Goal: Task Accomplishment & Management: Manage account settings

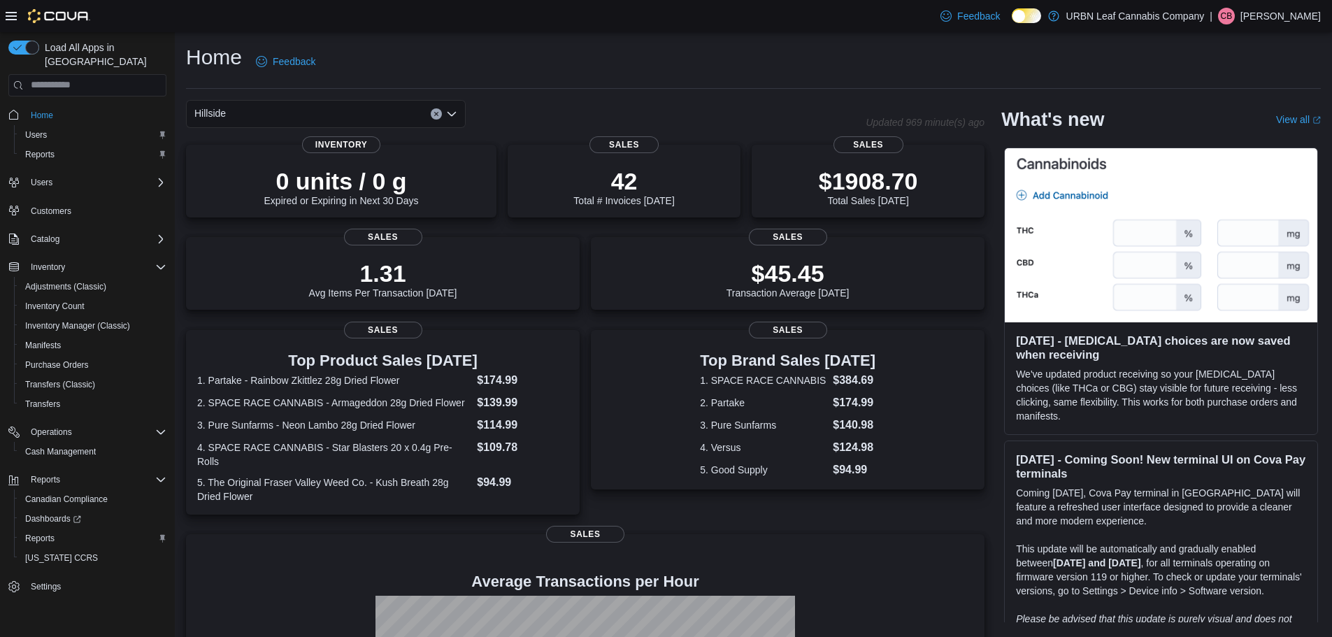
click at [601, 64] on div "Home Feedback" at bounding box center [753, 61] width 1135 height 36
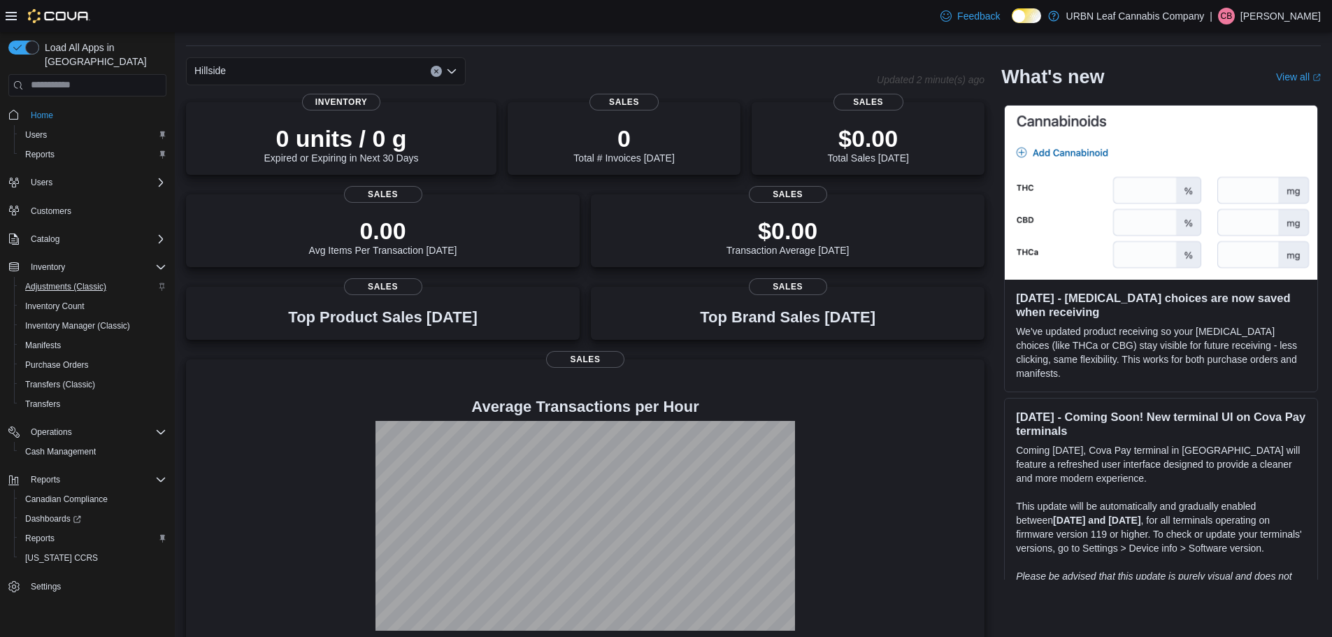
scroll to position [62, 0]
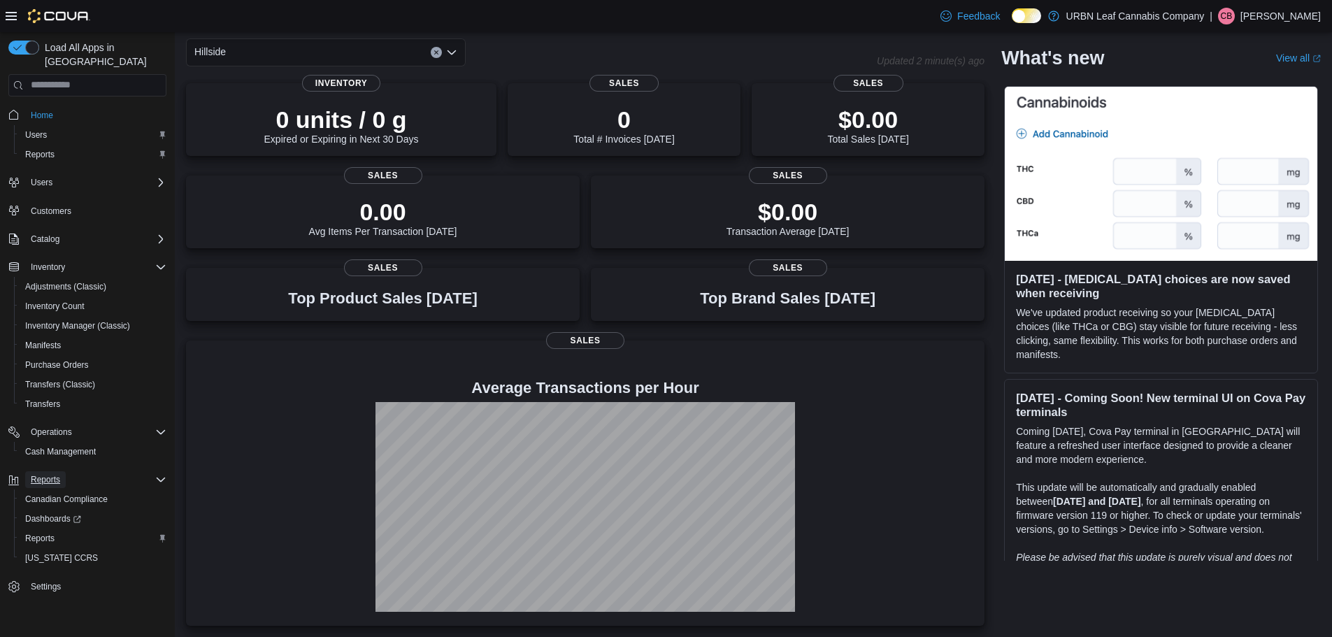
click at [42, 474] on span "Reports" at bounding box center [45, 479] width 29 height 11
click at [54, 149] on span "Reports" at bounding box center [39, 154] width 29 height 11
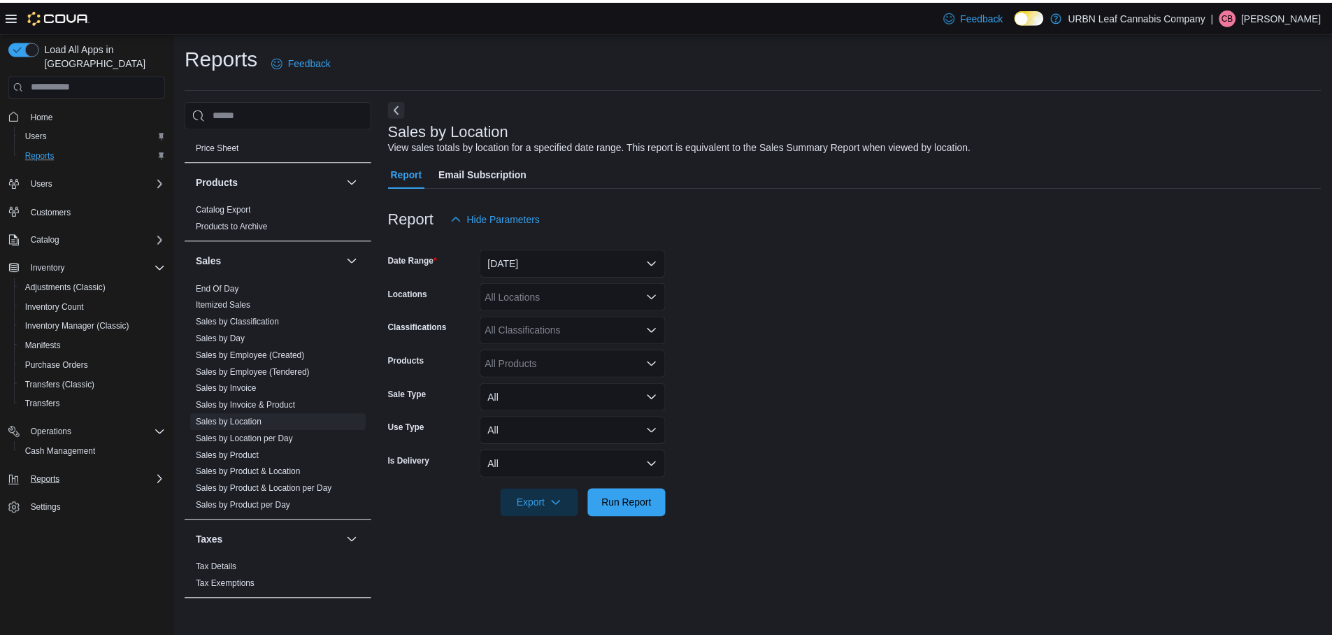
scroll to position [871, 0]
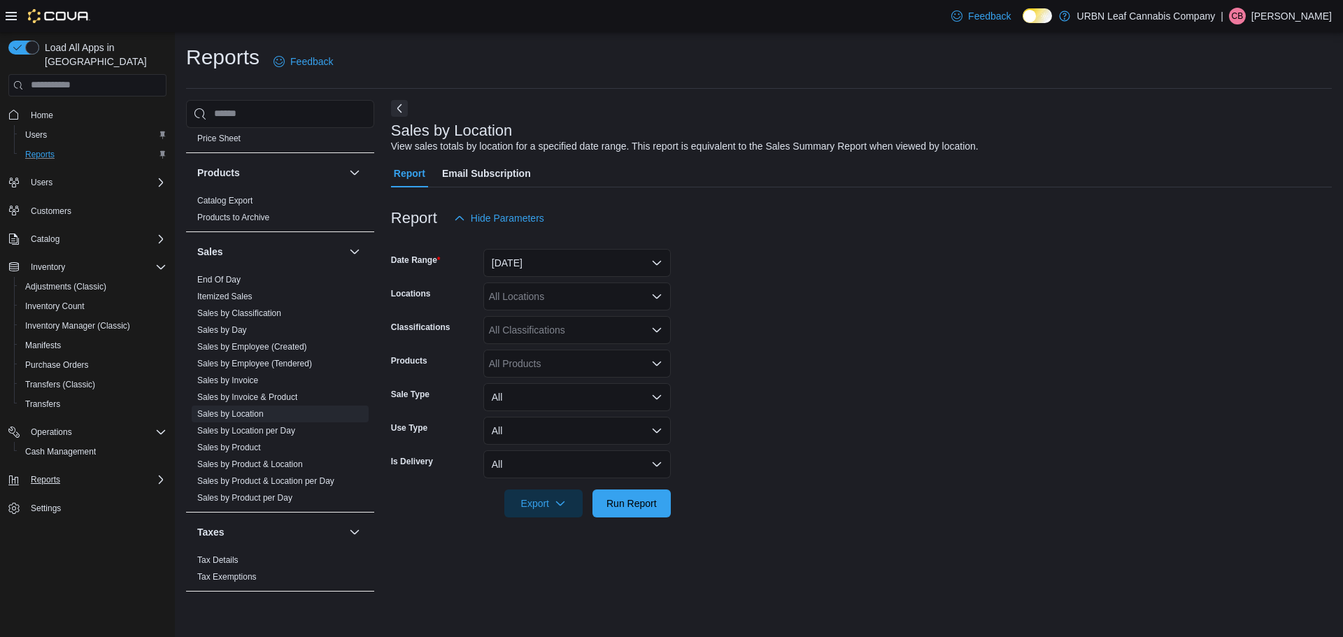
click at [561, 295] on div "All Locations" at bounding box center [576, 297] width 187 height 28
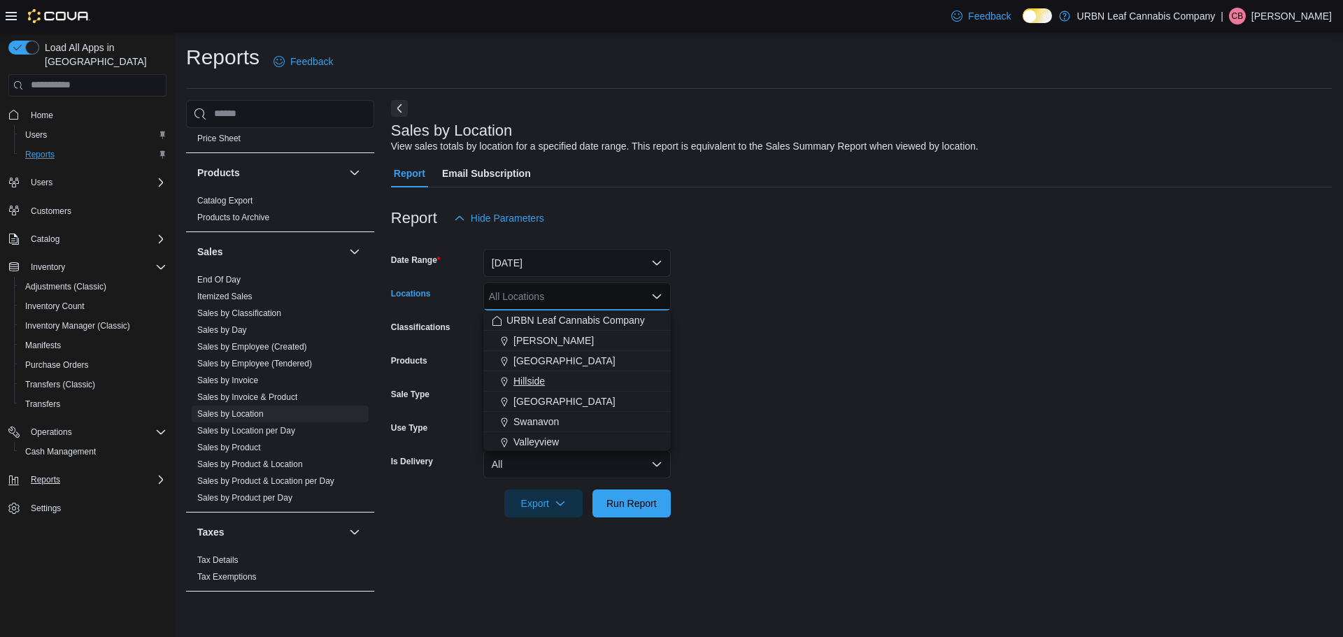
click at [553, 378] on div "Hillside" at bounding box center [577, 381] width 171 height 14
click at [556, 374] on span "Stony Plain" at bounding box center [564, 381] width 102 height 14
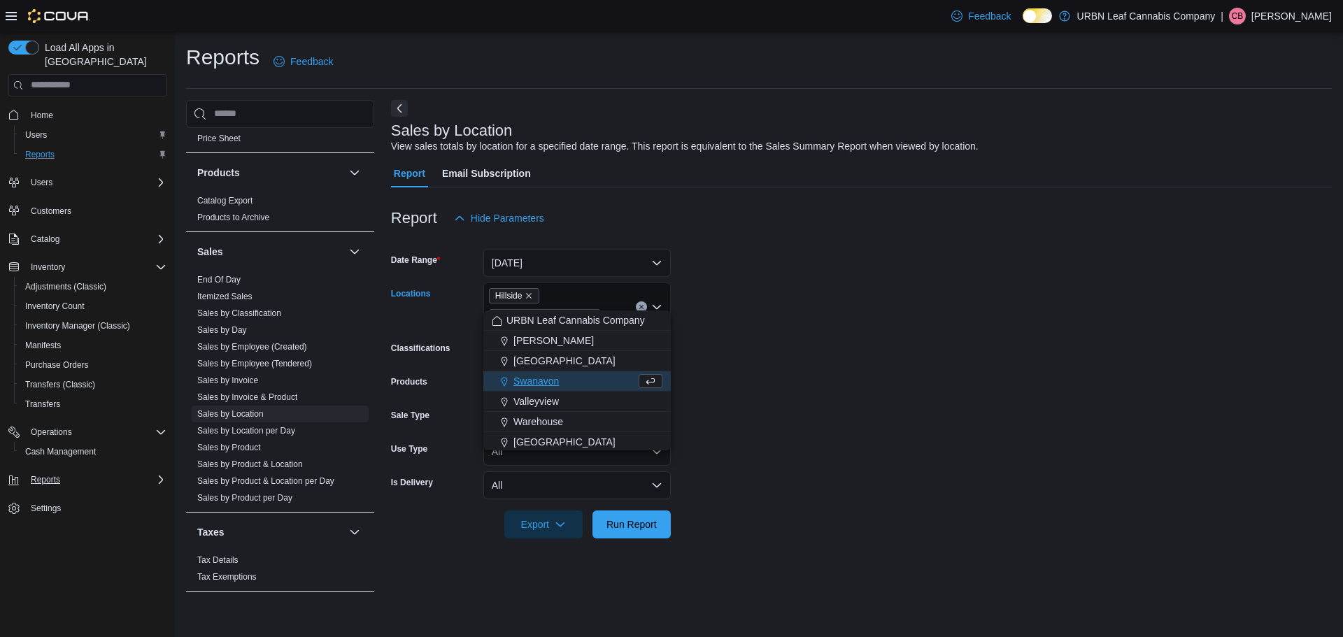
click at [594, 313] on icon "Remove Stony Plain from selection in this group" at bounding box center [589, 317] width 8 height 8
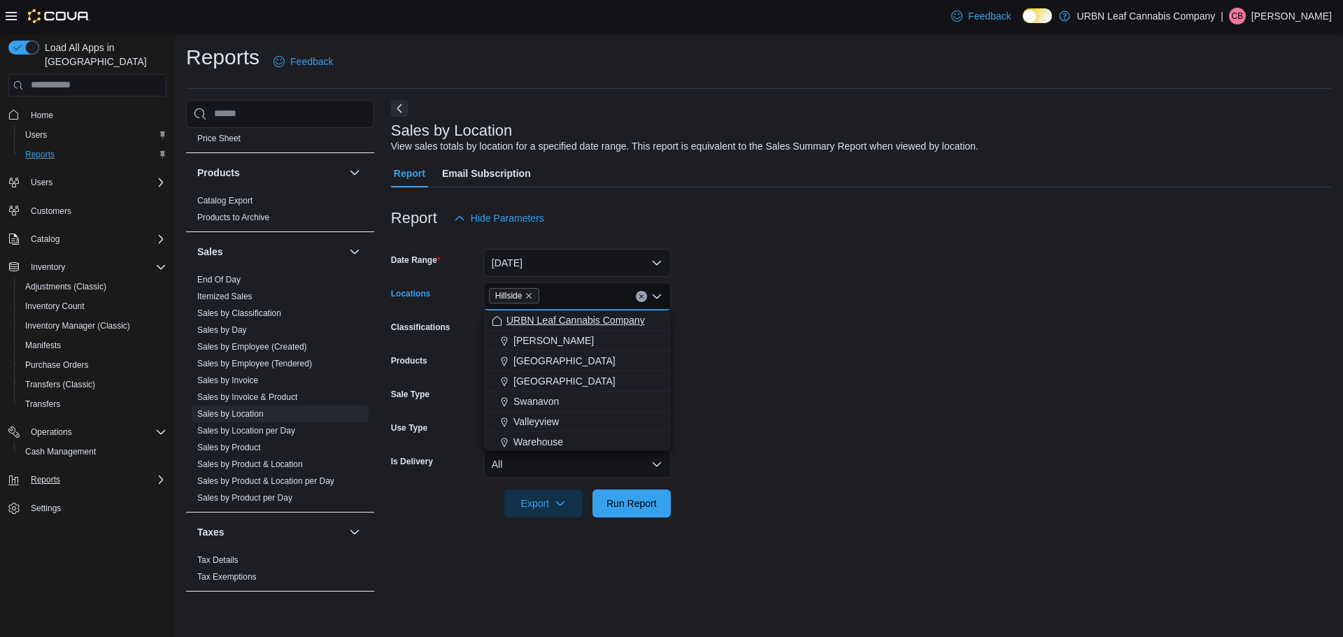
click at [592, 325] on span "URBN Leaf Cannabis Company" at bounding box center [575, 320] width 138 height 14
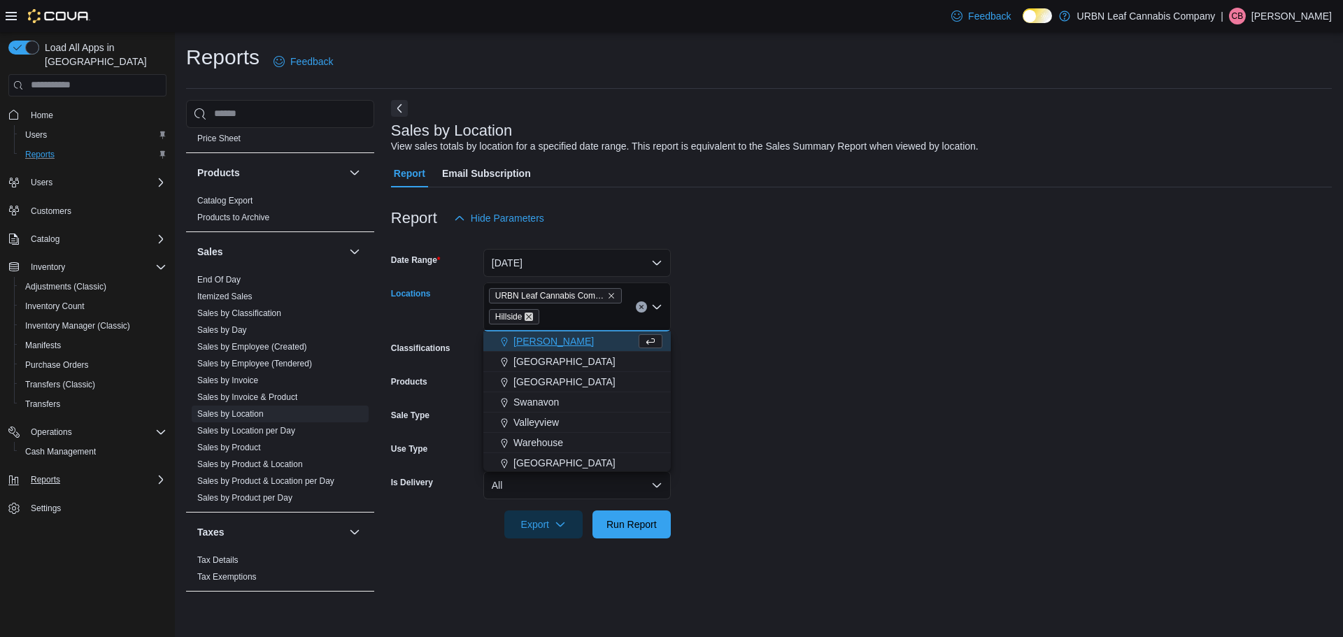
click at [529, 317] on icon "Remove Hillside from selection in this group" at bounding box center [530, 317] width 6 height 6
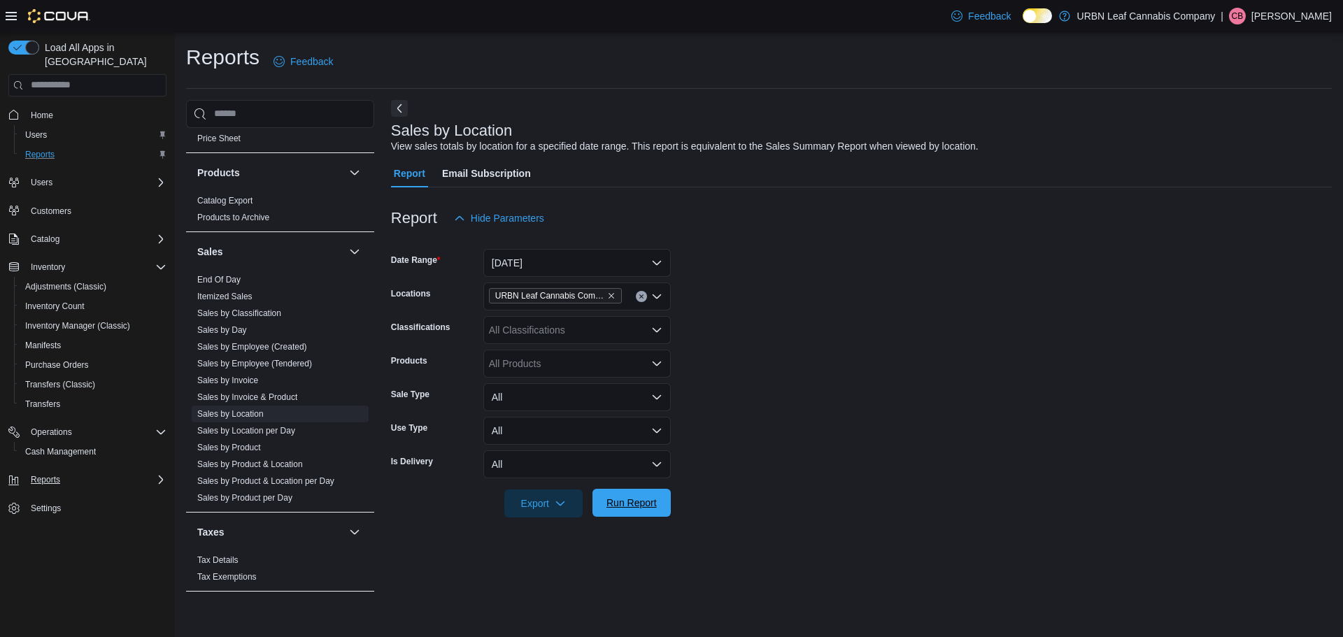
click at [615, 504] on span "Run Report" at bounding box center [631, 503] width 50 height 14
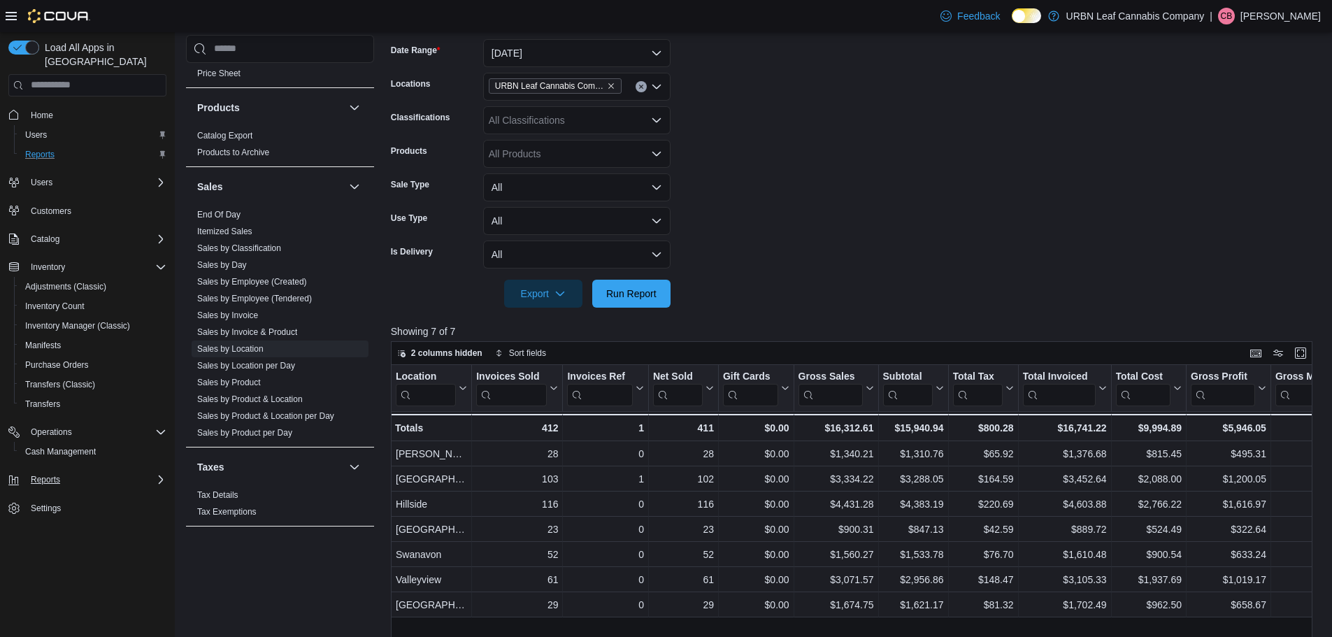
scroll to position [280, 0]
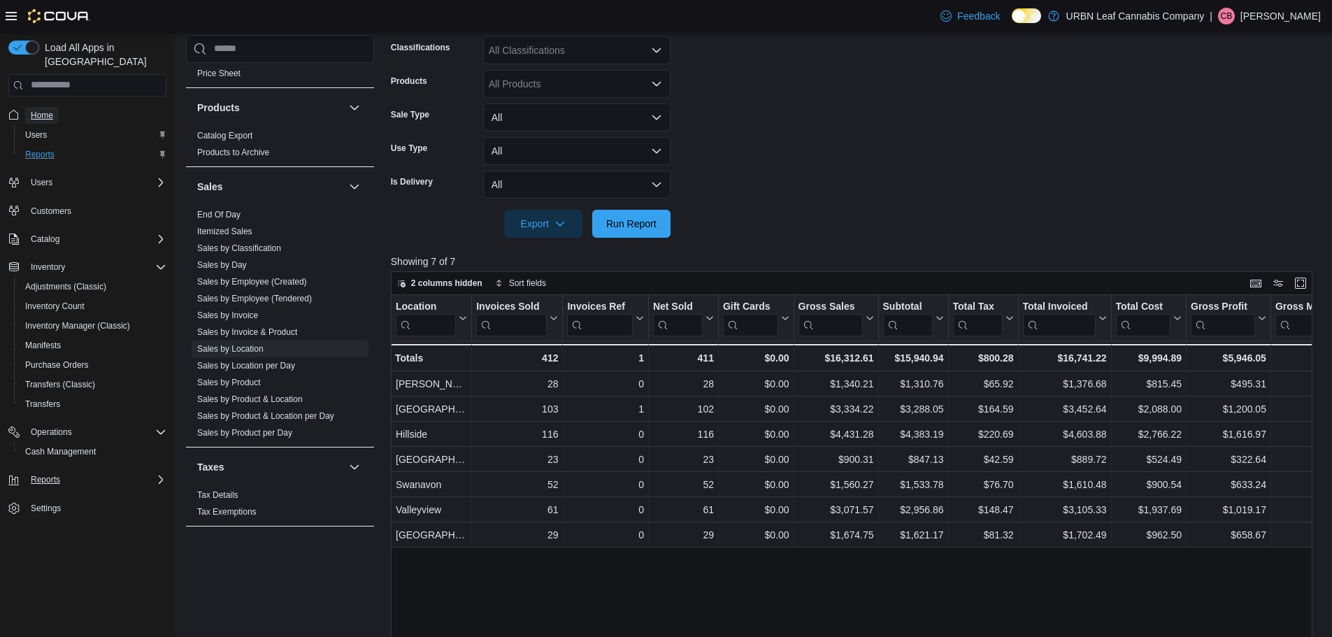
click at [48, 110] on span "Home" at bounding box center [42, 115] width 22 height 11
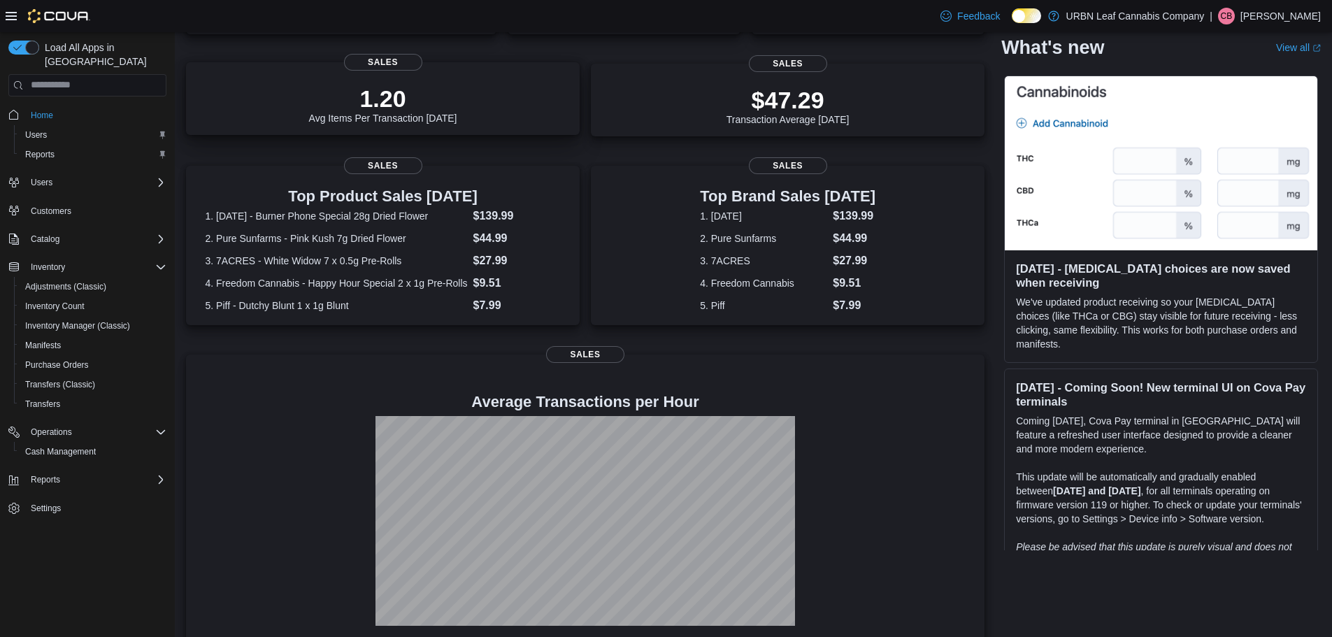
scroll to position [207, 0]
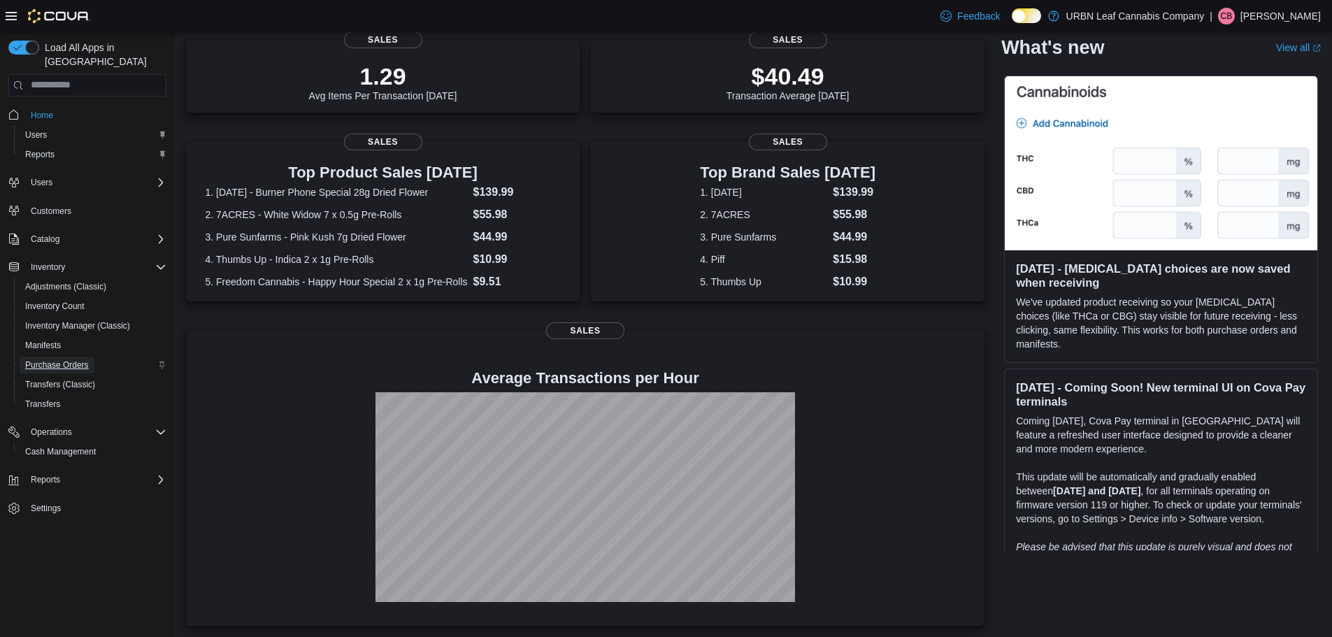
click at [64, 359] on span "Purchase Orders" at bounding box center [57, 364] width 64 height 11
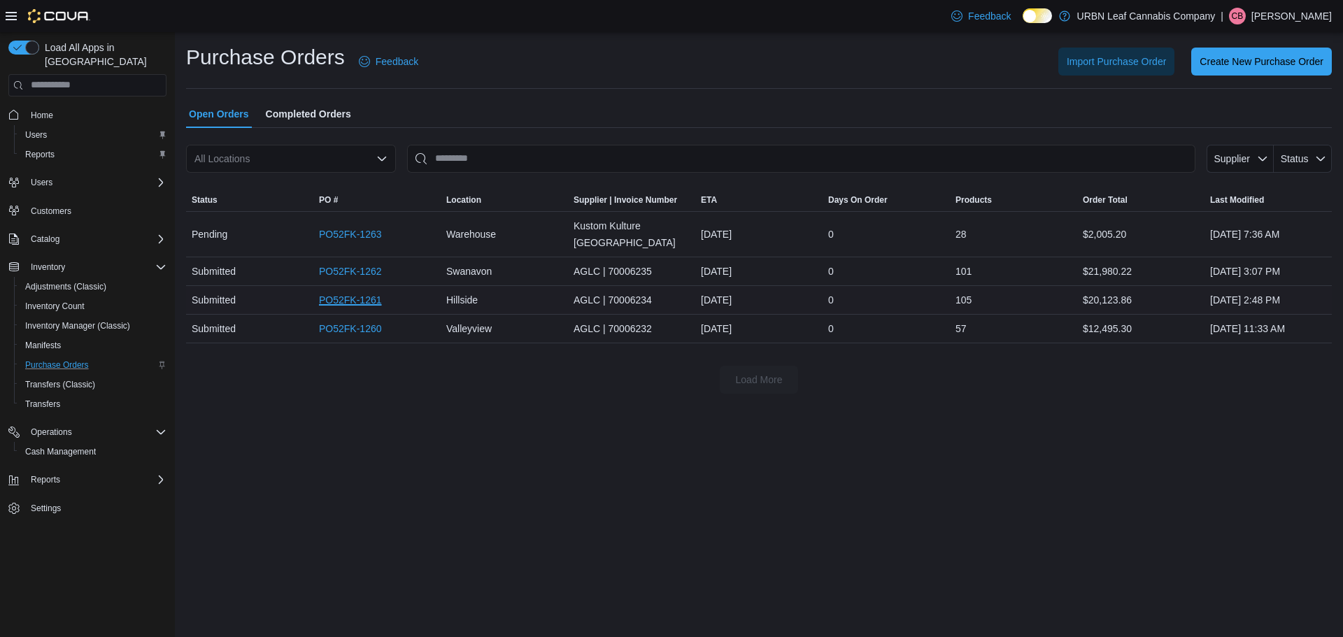
click at [361, 292] on link "PO52FK-1261" at bounding box center [350, 300] width 63 height 17
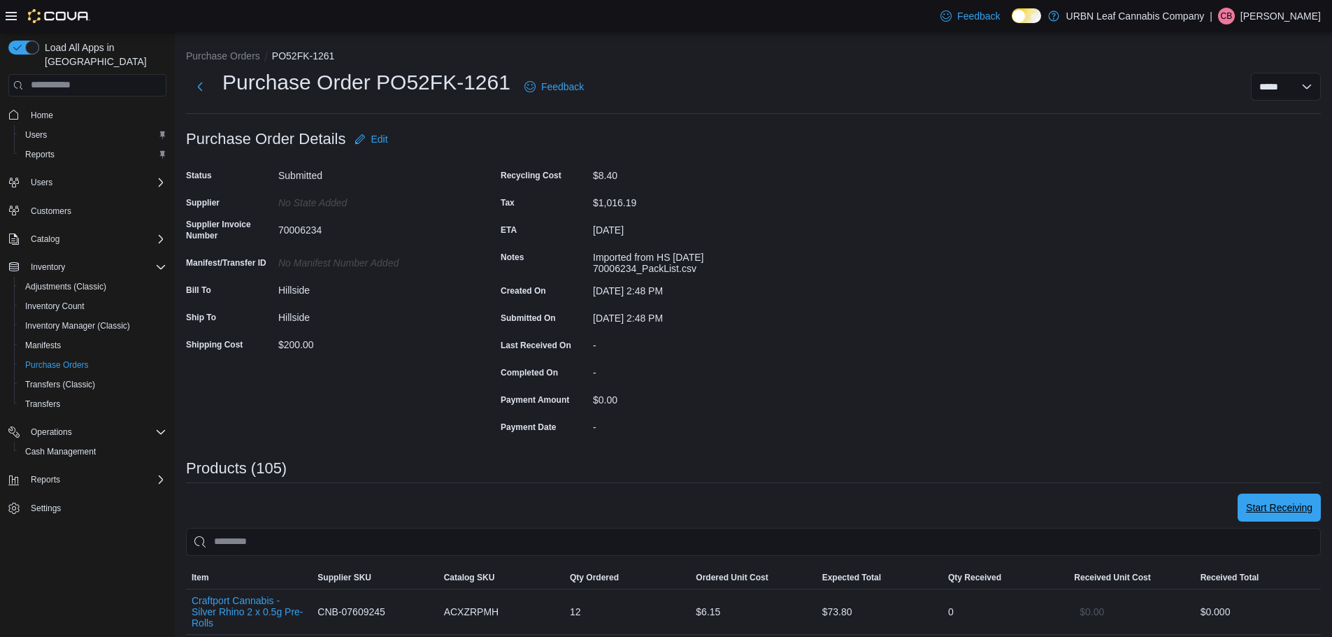
click at [1282, 508] on span "Start Receiving" at bounding box center [1279, 508] width 66 height 14
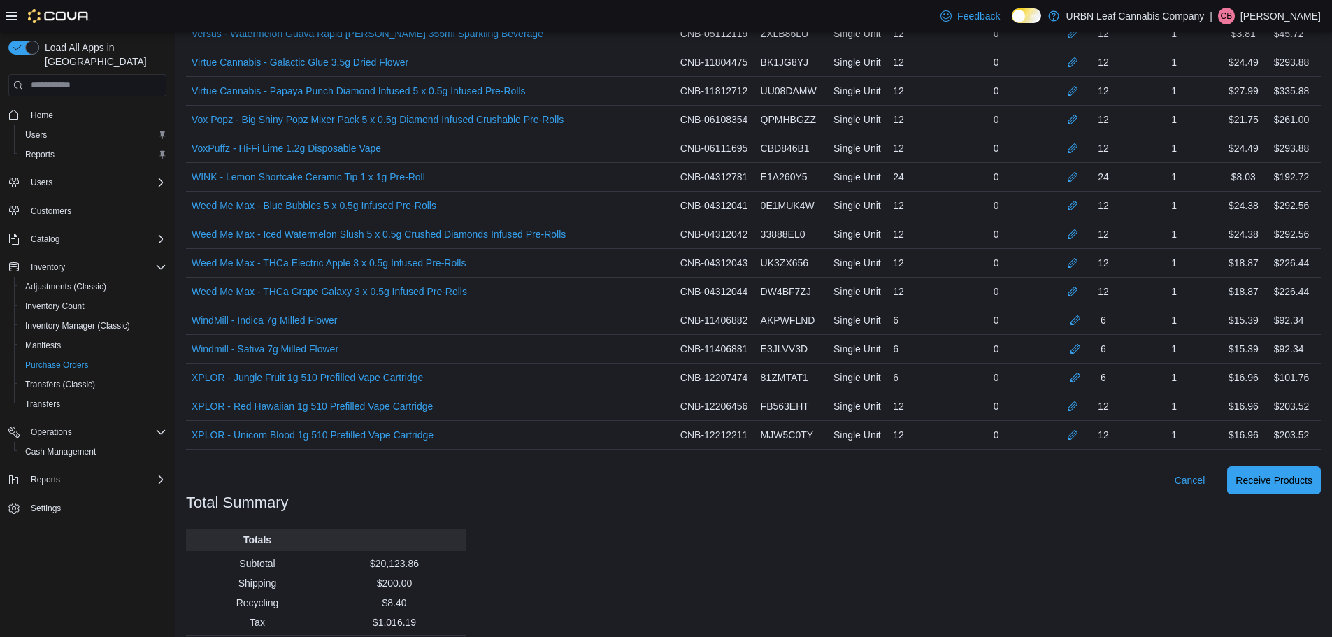
scroll to position [3042, 0]
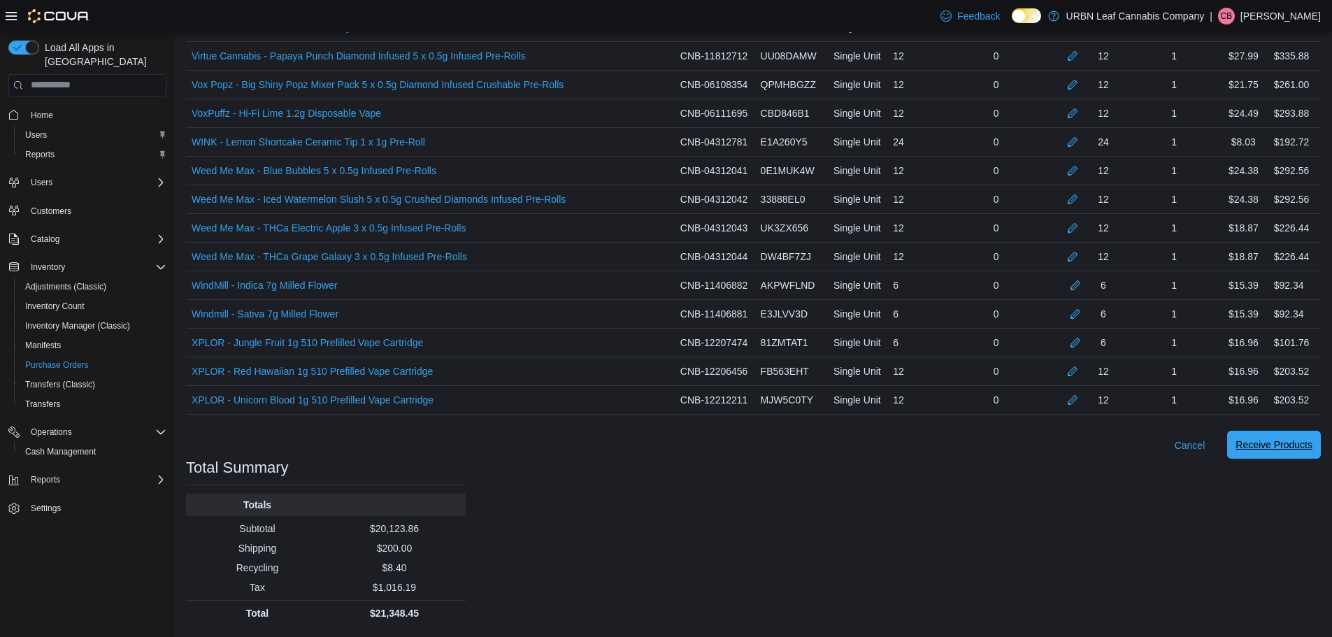
click at [1281, 436] on span "Receive Products" at bounding box center [1274, 445] width 77 height 28
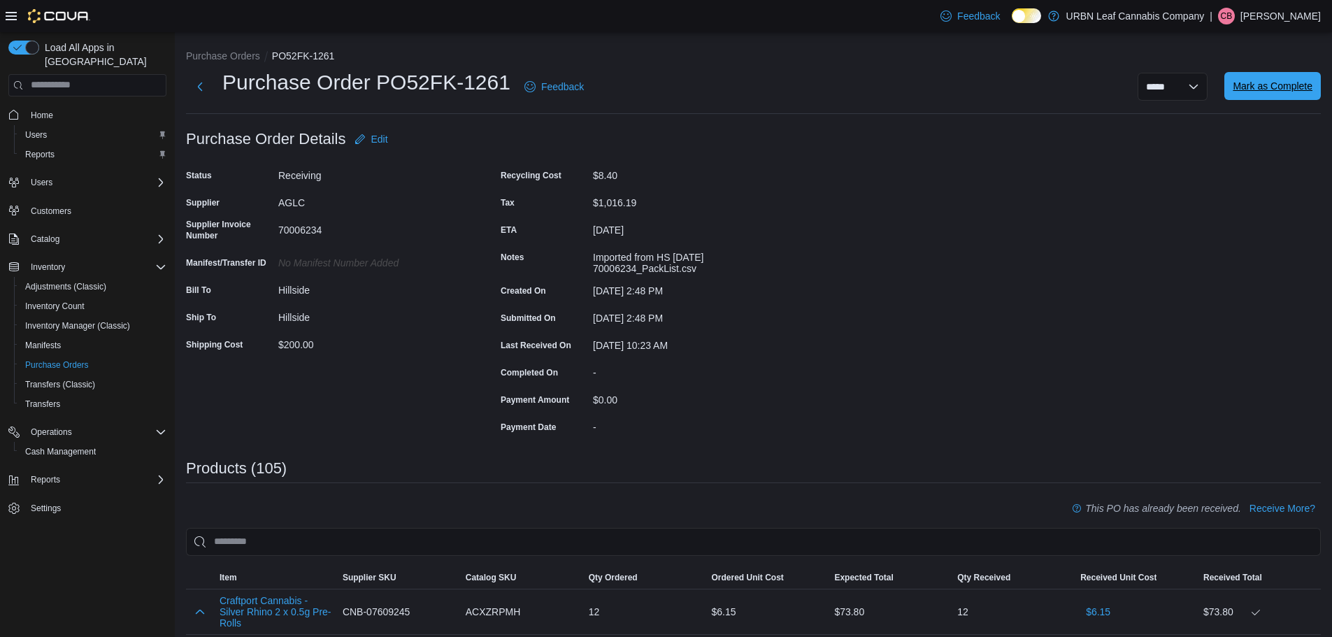
click at [1285, 92] on span "Mark as Complete" at bounding box center [1273, 86] width 80 height 14
